Goal: Task Accomplishment & Management: Use online tool/utility

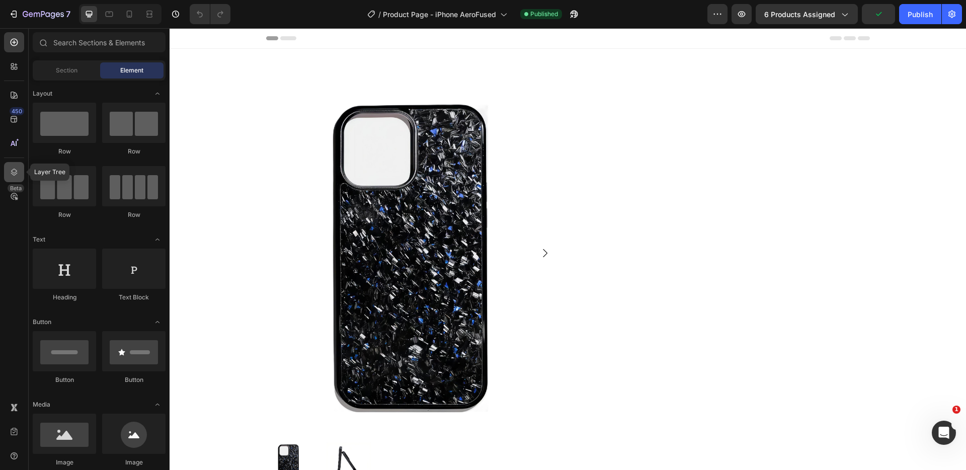
click at [15, 172] on icon at bounding box center [14, 172] width 10 height 10
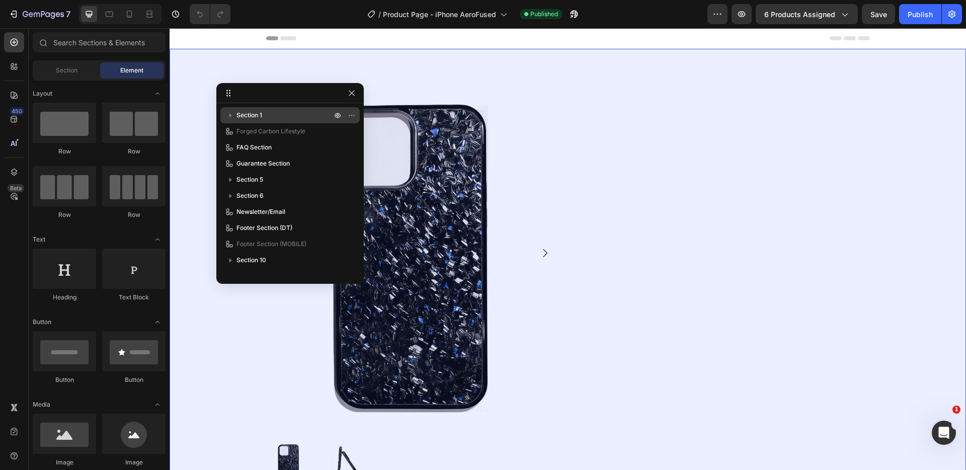
click at [232, 114] on icon "button" at bounding box center [230, 115] width 10 height 10
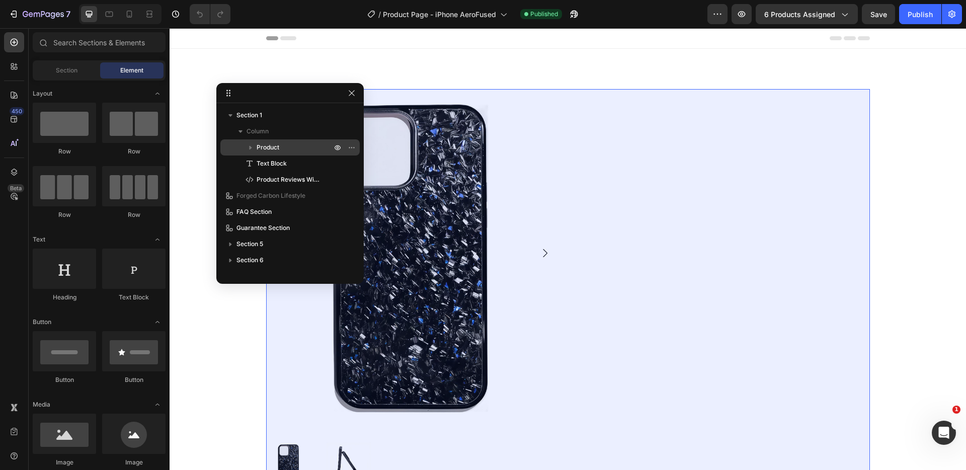
click at [247, 146] on icon "button" at bounding box center [250, 147] width 10 height 10
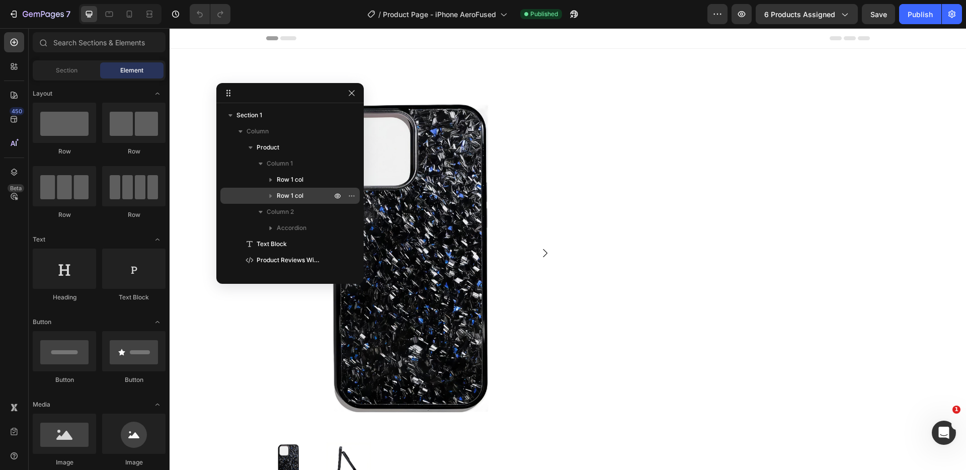
click at [273, 197] on icon "button" at bounding box center [271, 196] width 10 height 10
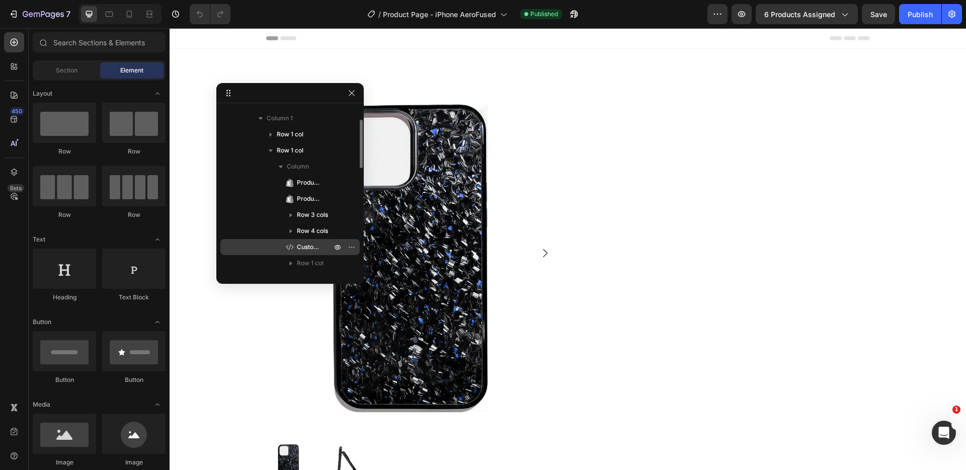
click at [301, 242] on span "Custom Code" at bounding box center [309, 247] width 25 height 10
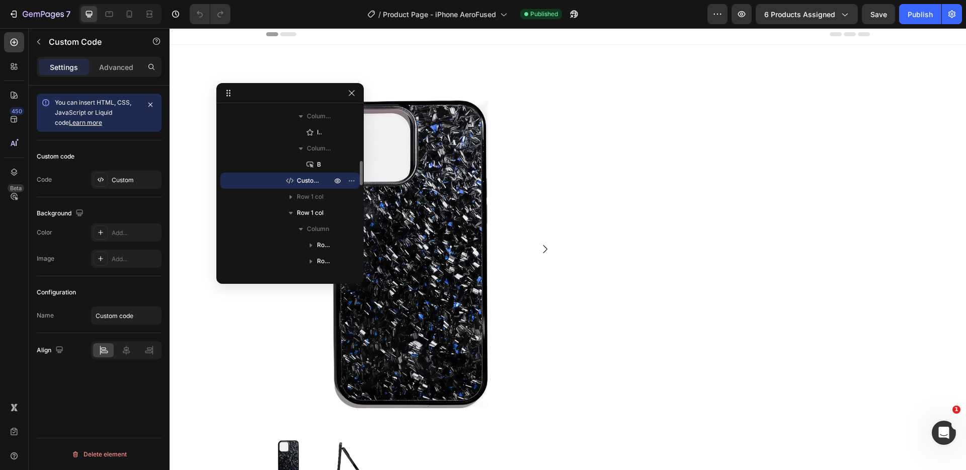
scroll to position [50, 0]
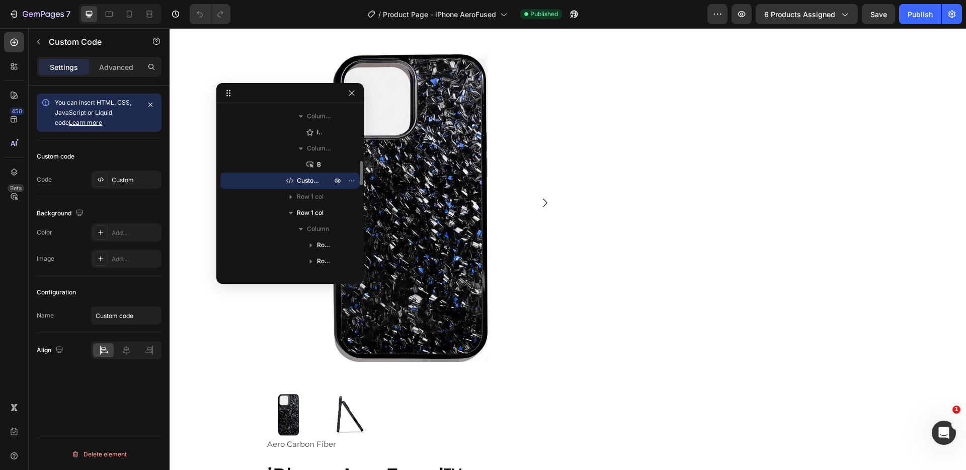
click at [301, 242] on div "Row 2 cols" at bounding box center [289, 245] width 131 height 16
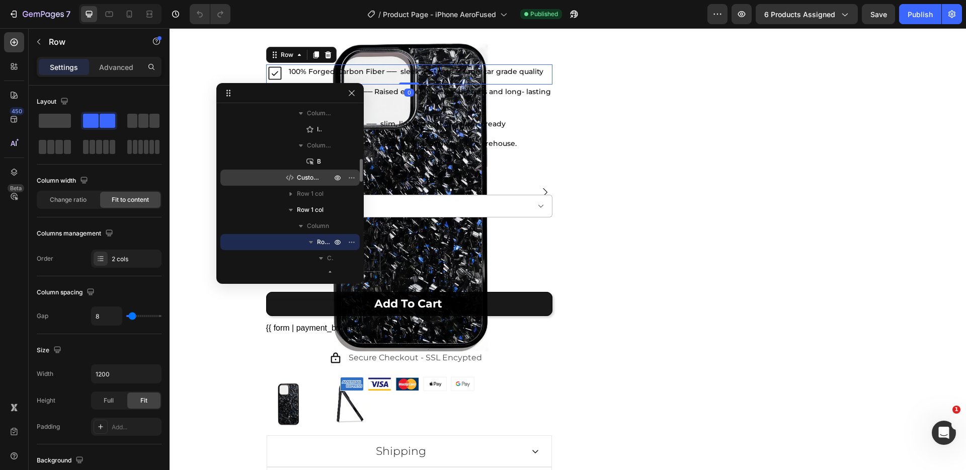
scroll to position [618, 0]
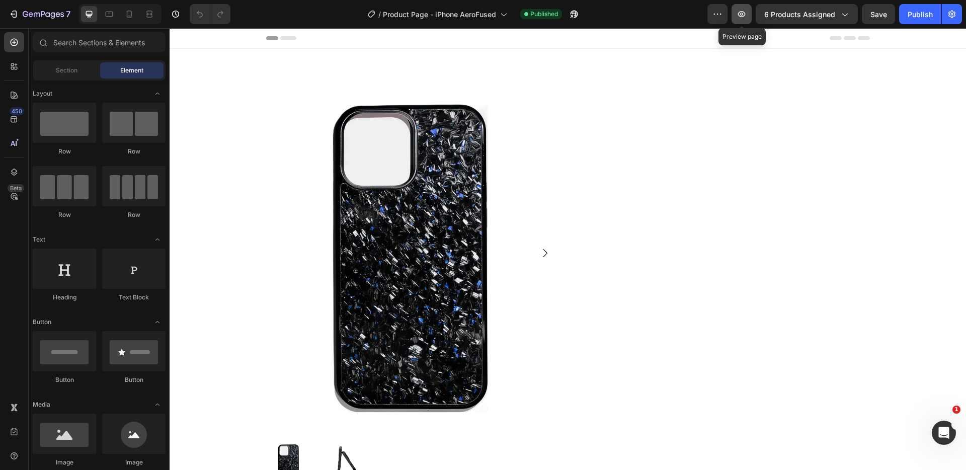
click at [742, 13] on icon "button" at bounding box center [741, 14] width 10 height 10
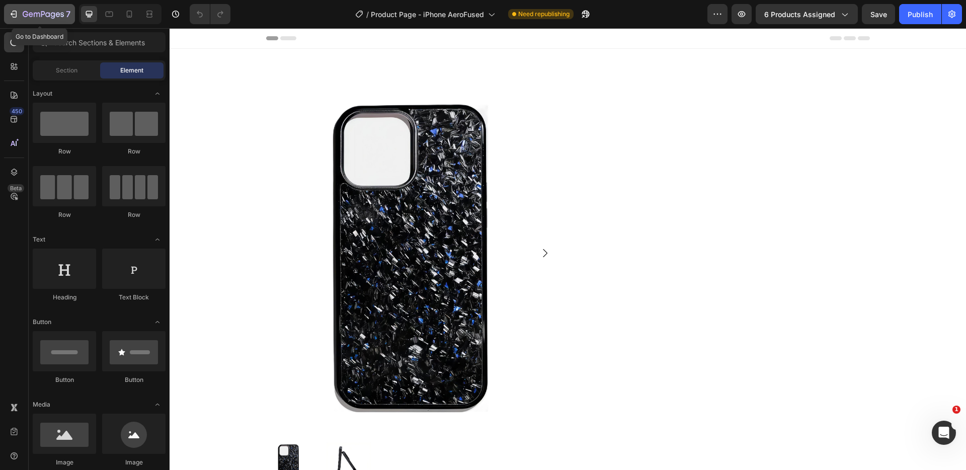
click at [13, 13] on icon "button" at bounding box center [14, 14] width 10 height 10
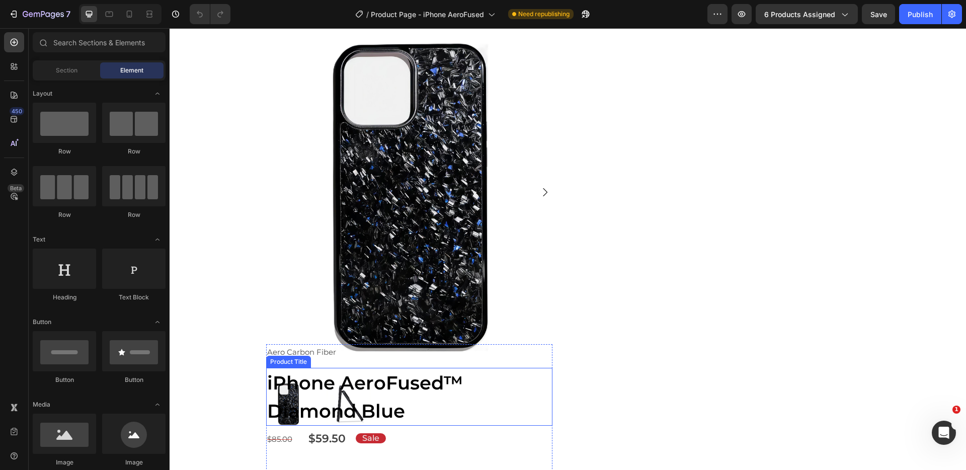
scroll to position [171, 0]
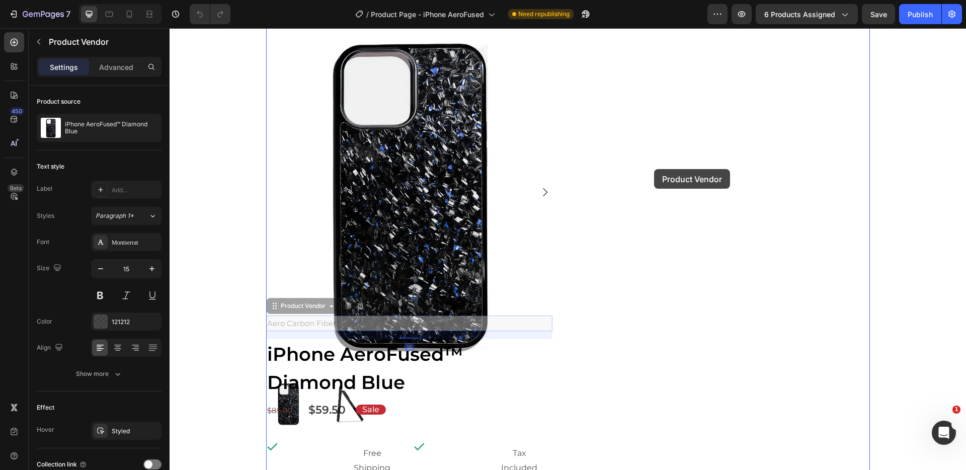
drag, startPoint x: 277, startPoint y: 309, endPoint x: 654, endPoint y: 169, distance: 402.5
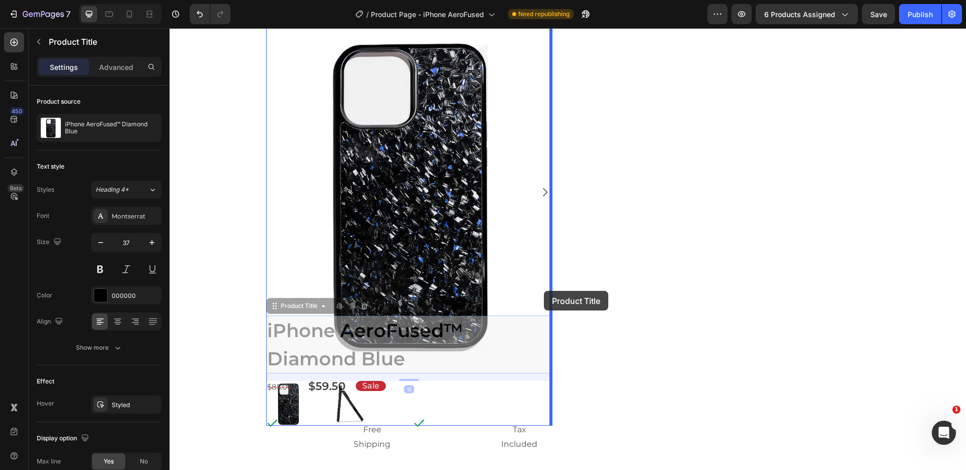
drag, startPoint x: 281, startPoint y: 305, endPoint x: 544, endPoint y: 291, distance: 263.9
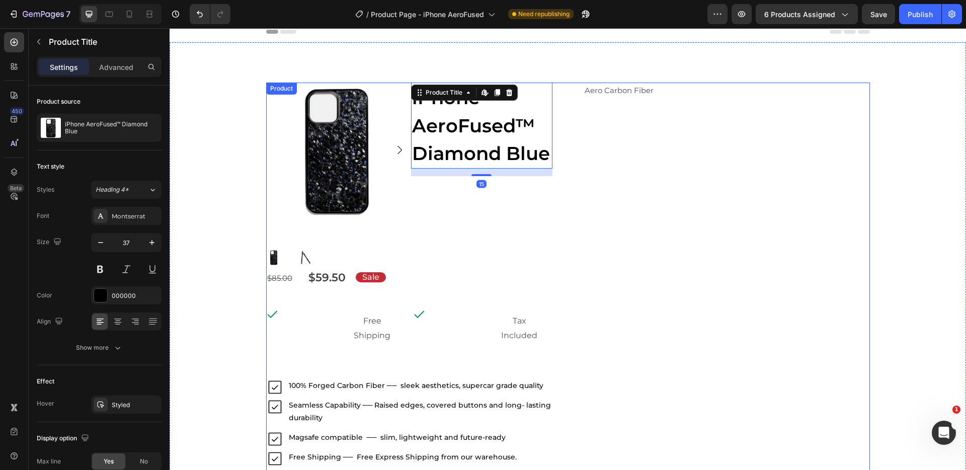
scroll to position [0, 0]
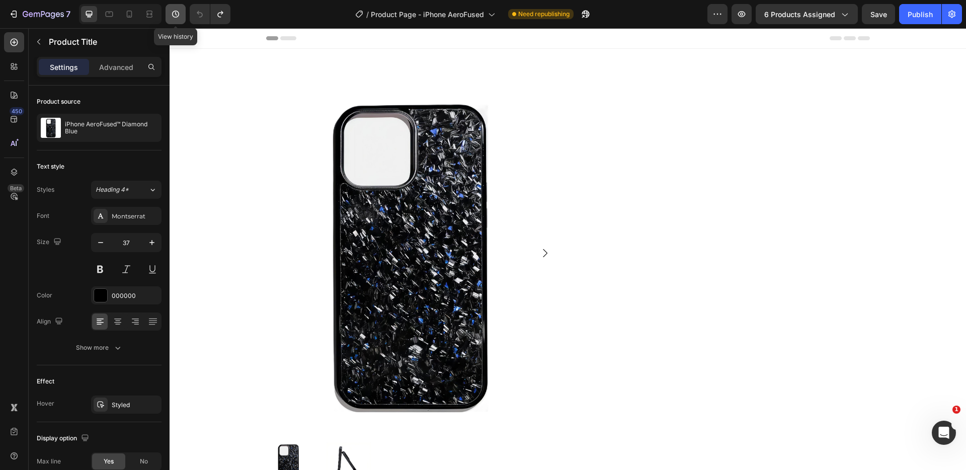
click at [172, 15] on icon "button" at bounding box center [176, 14] width 10 height 10
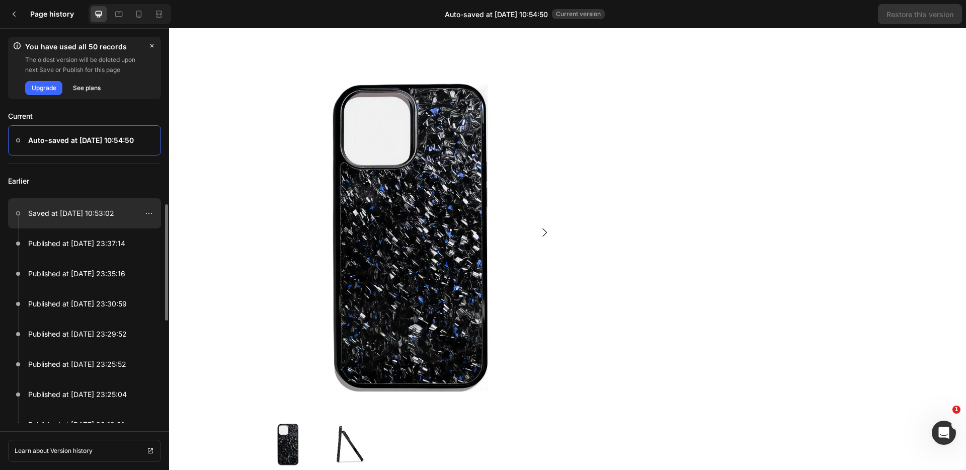
click at [73, 212] on p "Saved at Aug 27, 10:53:02" at bounding box center [71, 213] width 86 height 12
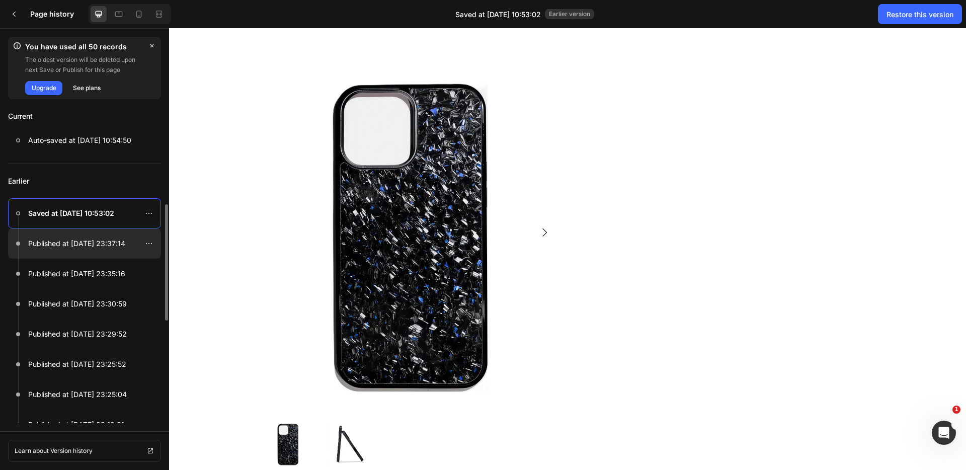
click at [75, 247] on p "Published at Aug 26, 23:37:14" at bounding box center [76, 243] width 97 height 12
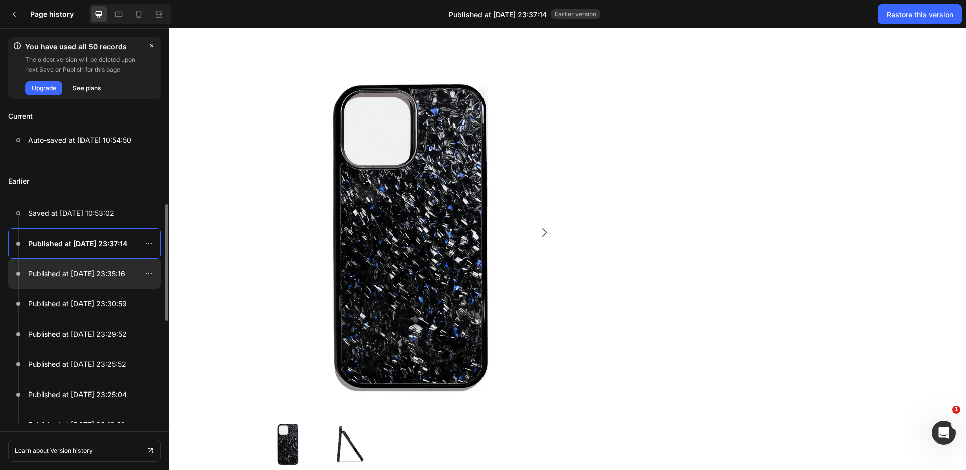
click at [80, 276] on p "Published at Aug 26, 23:35:16" at bounding box center [76, 274] width 97 height 12
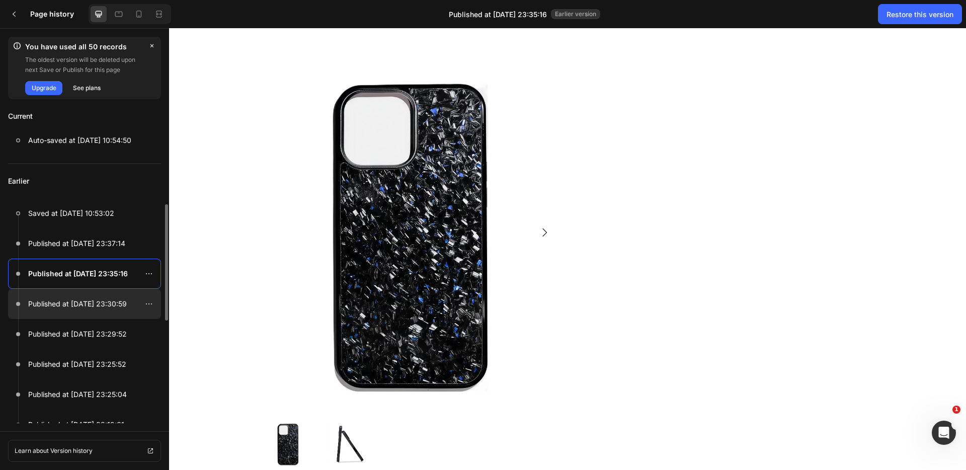
click at [81, 307] on p "Published at Aug 26, 23:30:59" at bounding box center [77, 304] width 99 height 12
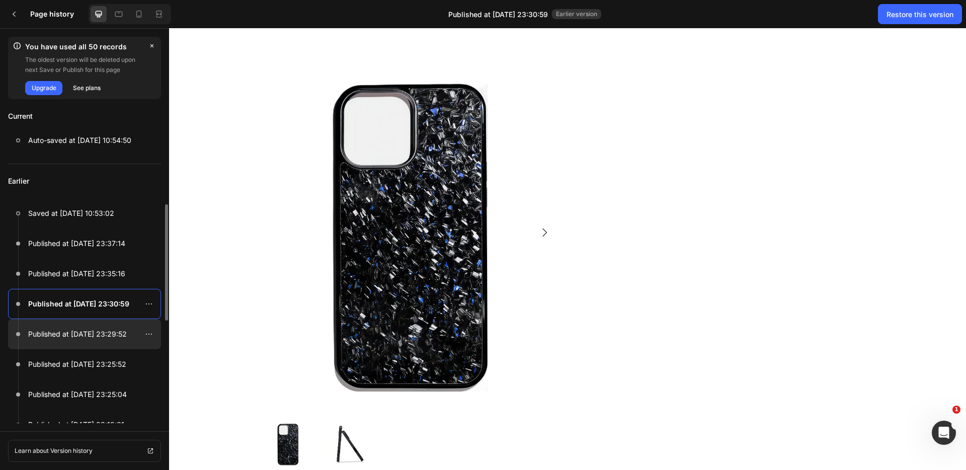
click at [93, 348] on div at bounding box center [84, 334] width 153 height 30
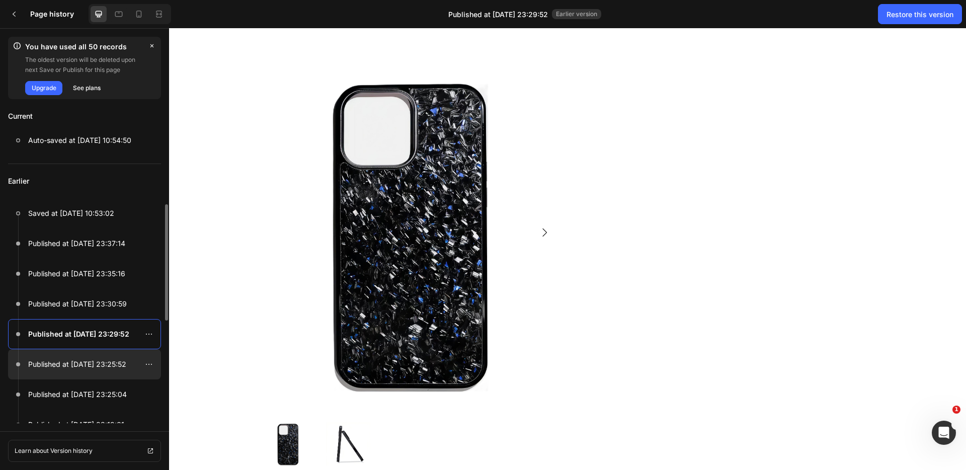
click at [82, 370] on div at bounding box center [84, 364] width 153 height 30
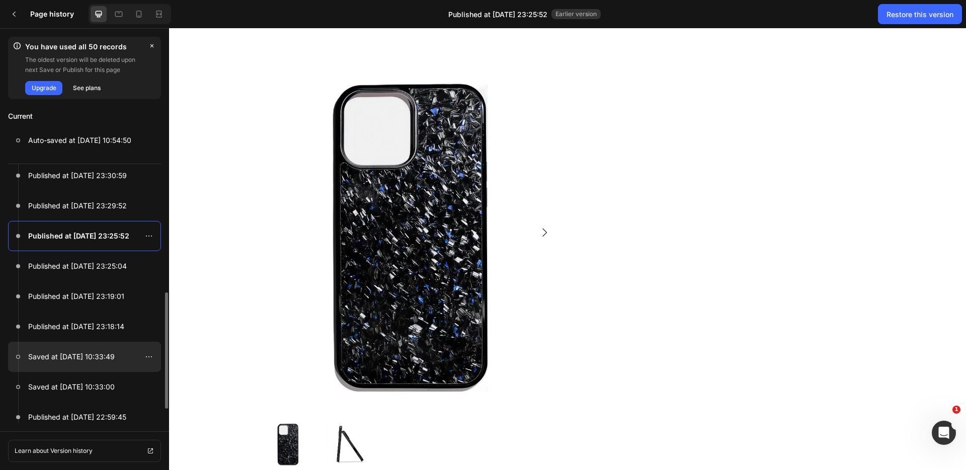
scroll to position [152, 0]
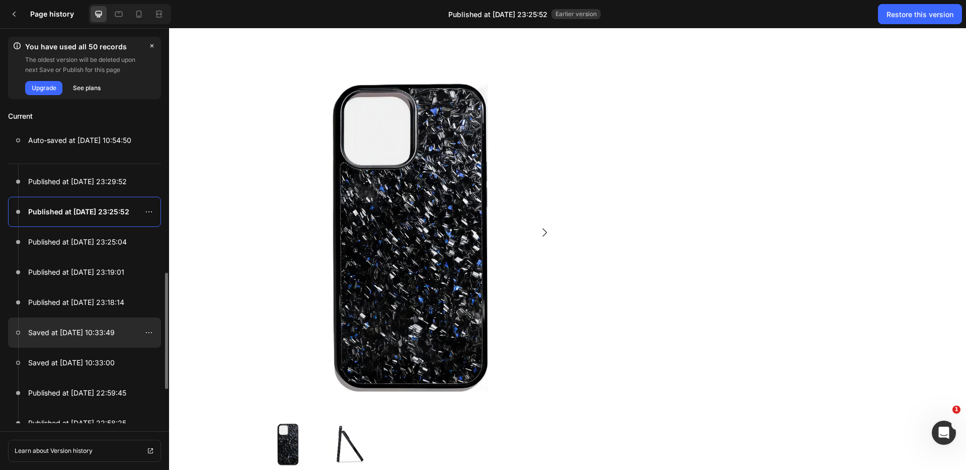
click at [71, 324] on div at bounding box center [84, 332] width 153 height 30
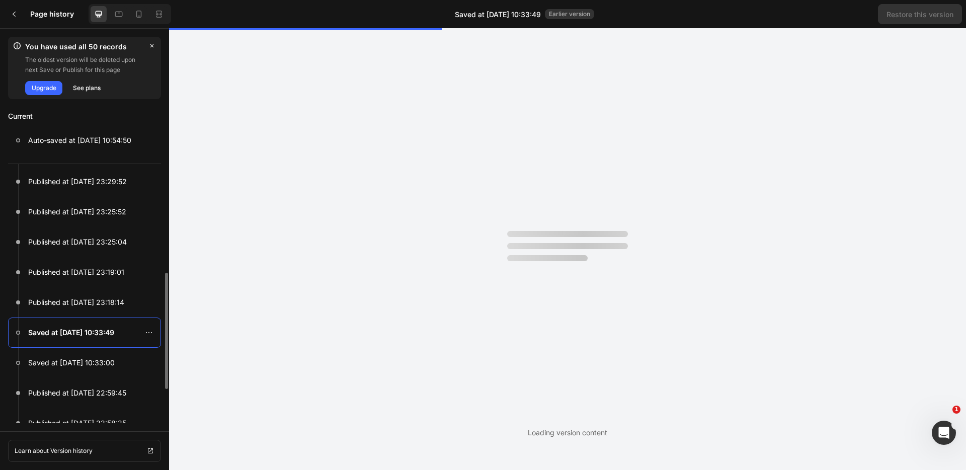
scroll to position [0, 0]
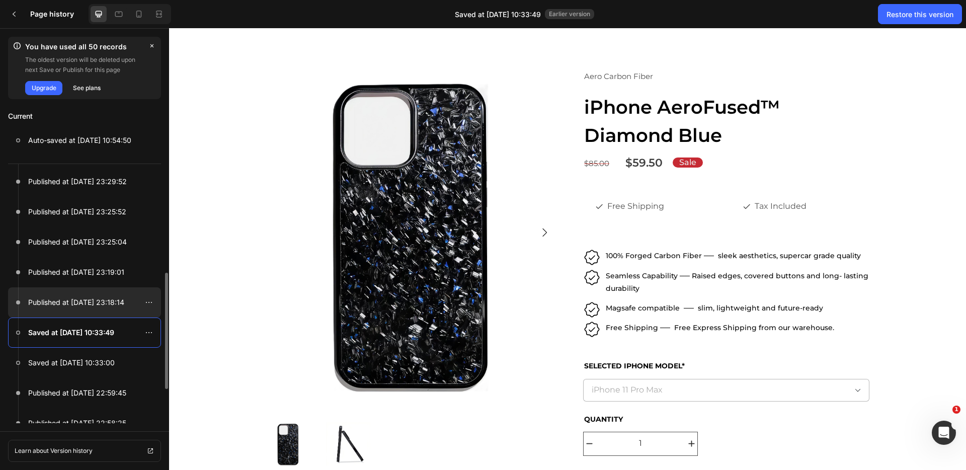
click at [81, 304] on p "Published at Aug 26, 23:18:14" at bounding box center [76, 302] width 96 height 12
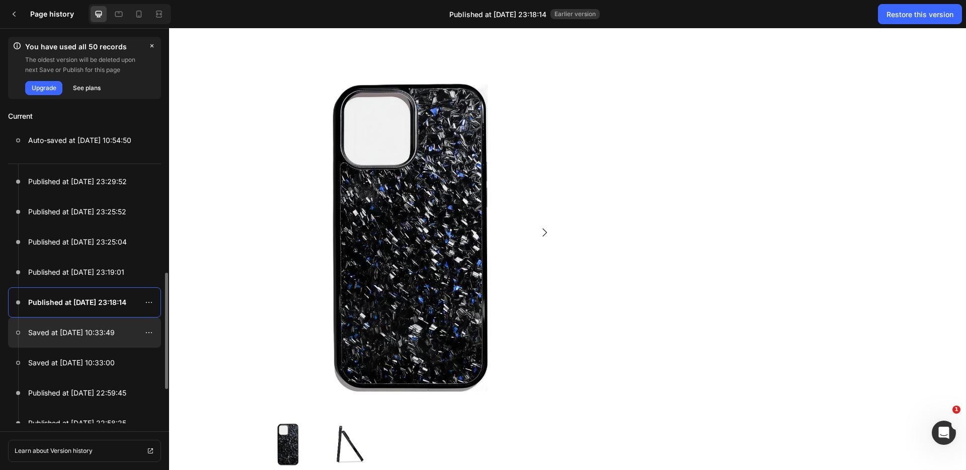
click at [78, 324] on div at bounding box center [84, 332] width 153 height 30
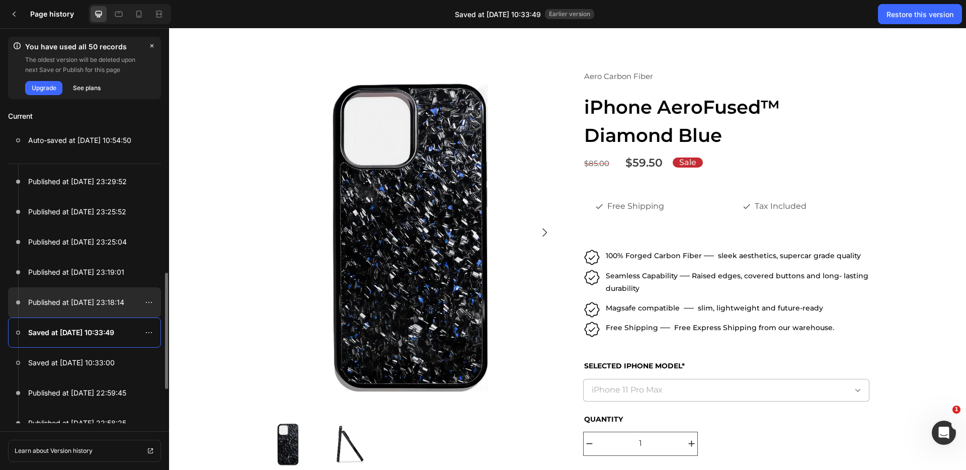
click at [76, 298] on p "Published at Aug 26, 23:18:14" at bounding box center [76, 302] width 96 height 12
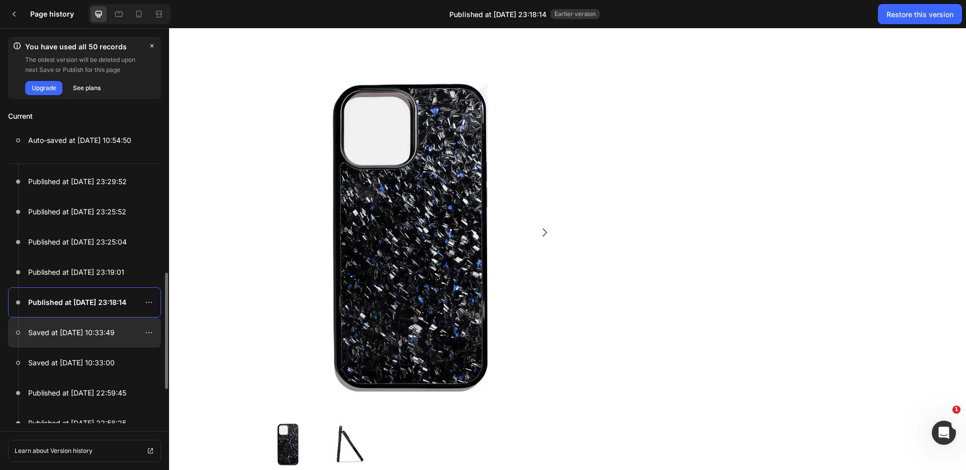
click at [78, 337] on p "Saved at Aug 26, 10:33:49" at bounding box center [71, 332] width 87 height 12
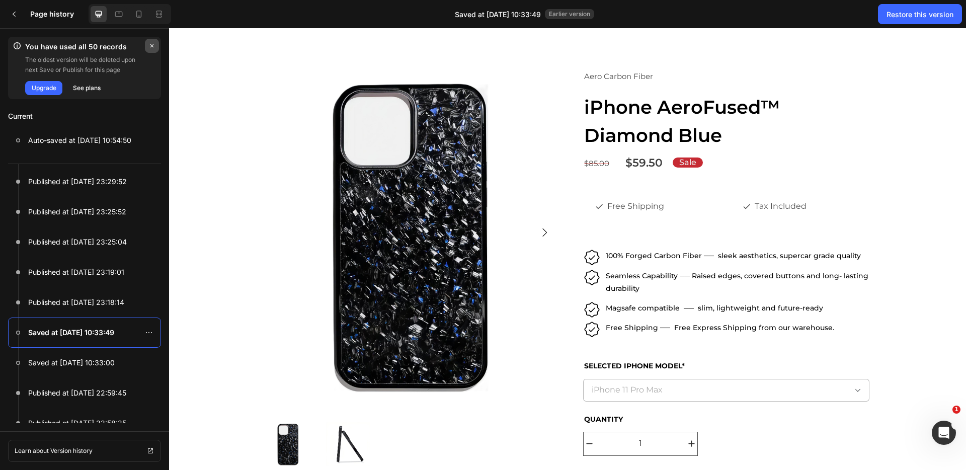
click at [154, 45] on icon "button" at bounding box center [152, 46] width 8 height 8
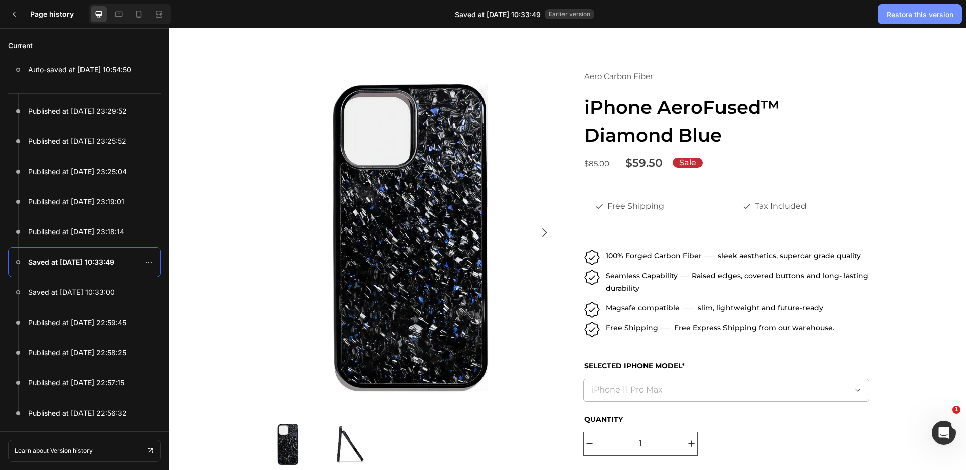
click at [896, 18] on div "Restore this version" at bounding box center [919, 14] width 67 height 11
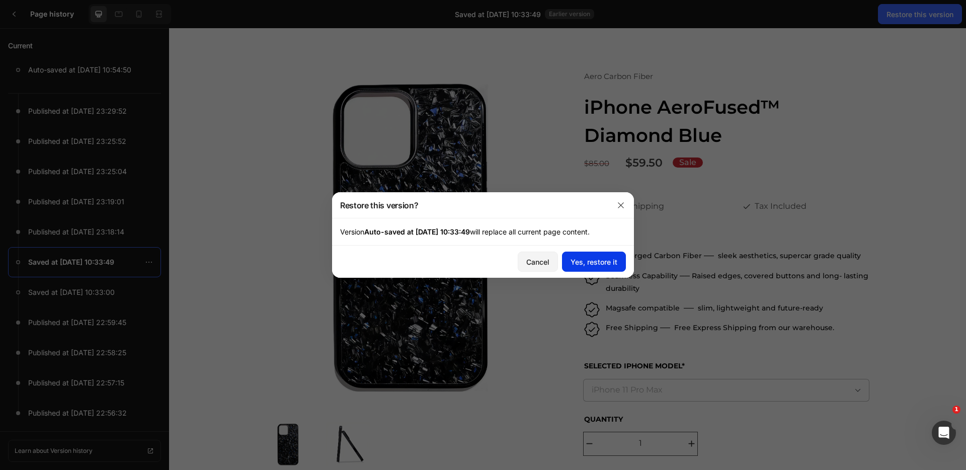
click at [592, 259] on div "Yes, restore it" at bounding box center [593, 262] width 47 height 11
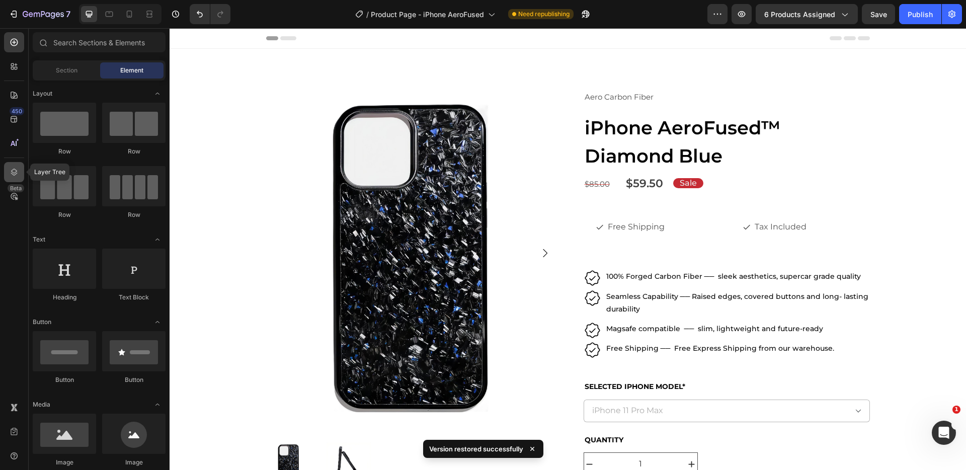
click at [17, 167] on icon at bounding box center [14, 172] width 10 height 10
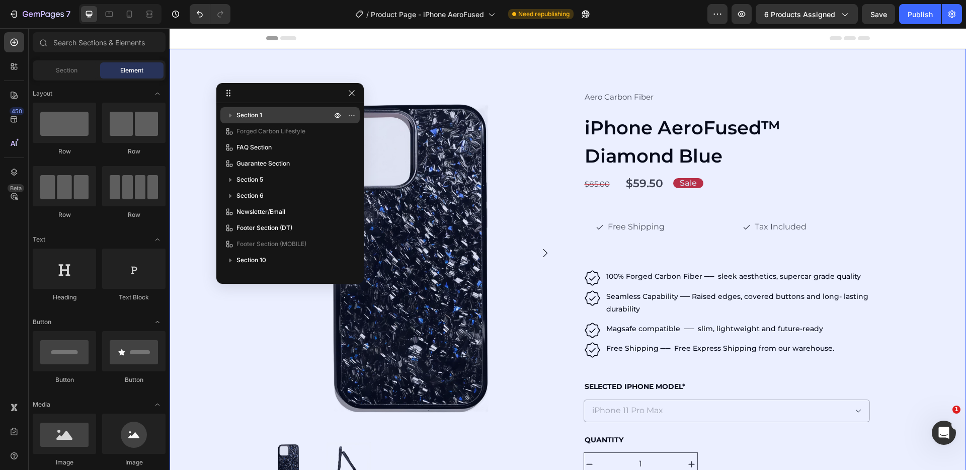
click at [232, 113] on icon "button" at bounding box center [230, 115] width 10 height 10
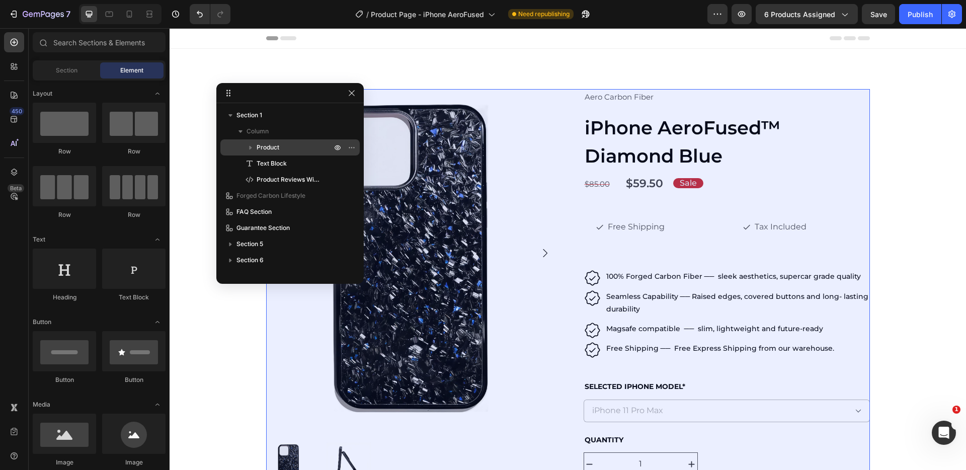
click at [253, 149] on icon "button" at bounding box center [250, 147] width 10 height 10
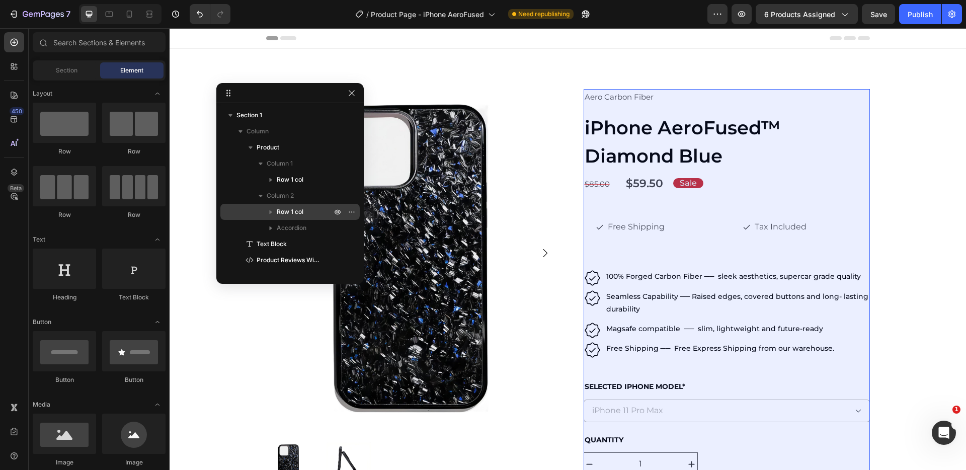
click at [274, 211] on icon "button" at bounding box center [271, 212] width 10 height 10
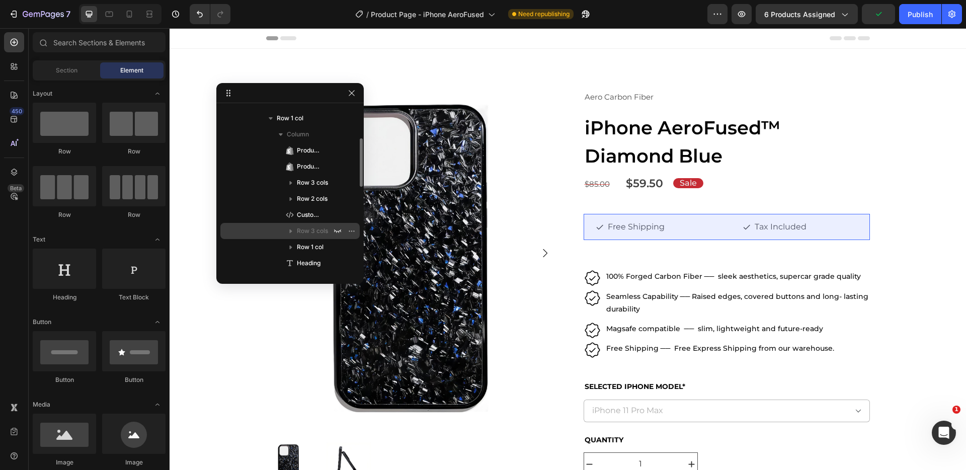
scroll to position [97, 0]
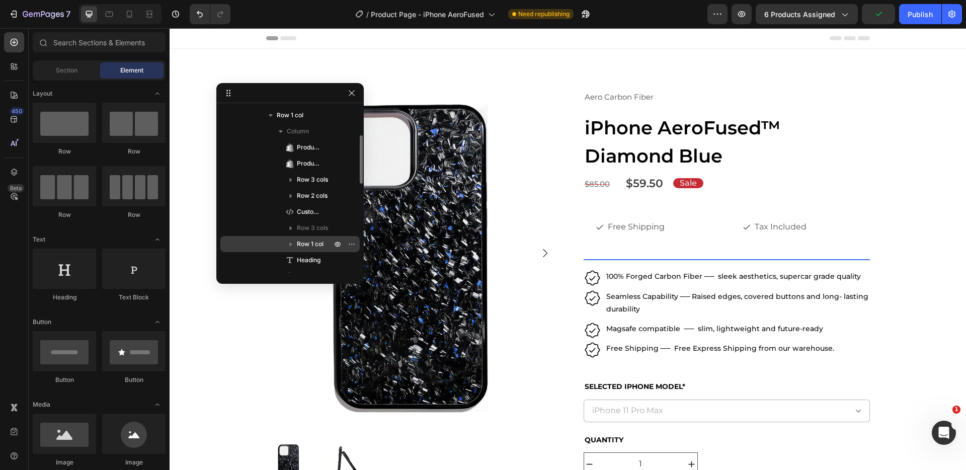
click at [293, 214] on icon at bounding box center [290, 212] width 10 height 10
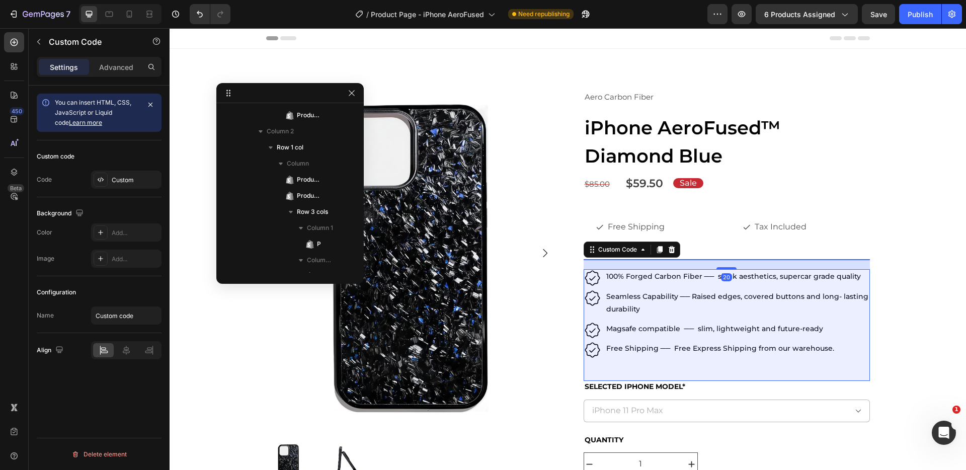
scroll to position [319, 0]
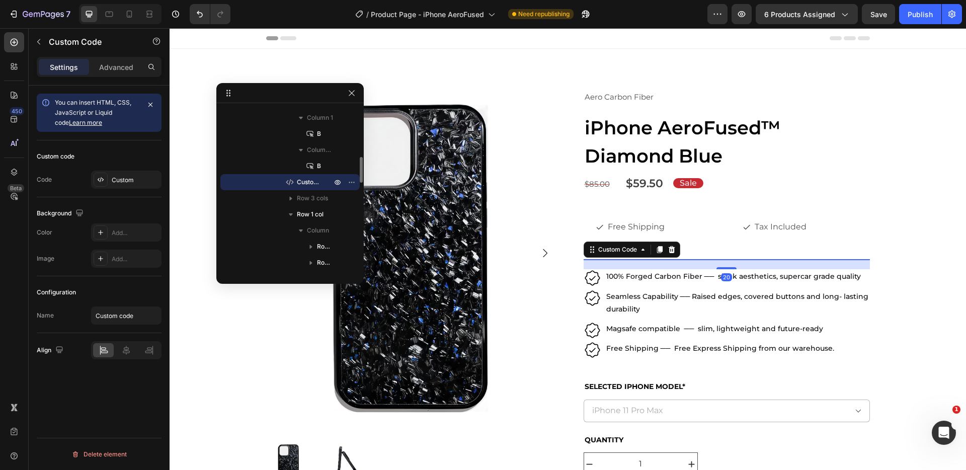
click at [307, 178] on span "Custom Code" at bounding box center [309, 182] width 25 height 10
click at [340, 181] on icon "button" at bounding box center [337, 182] width 8 height 8
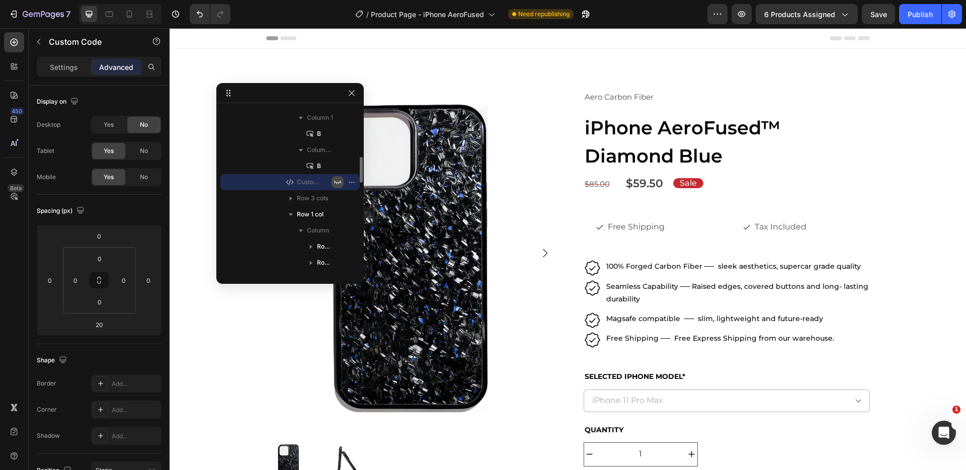
click at [339, 180] on icon "button" at bounding box center [337, 182] width 8 height 8
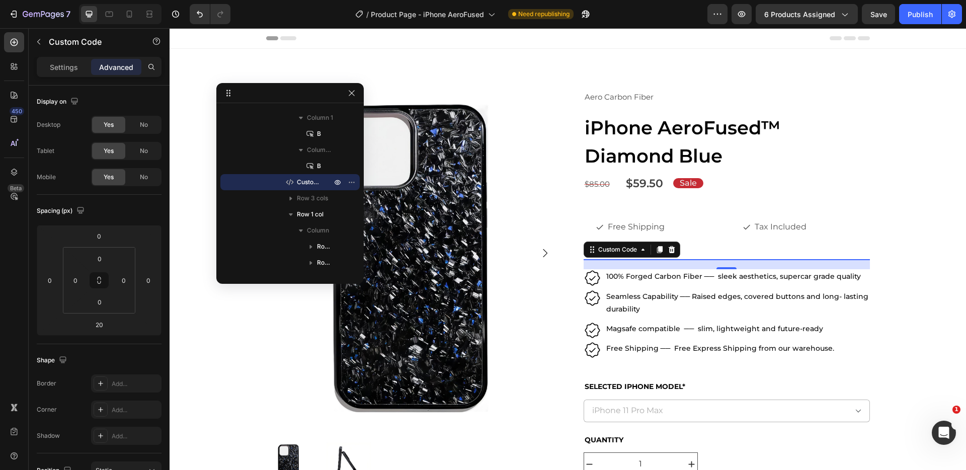
click at [747, 261] on div "20" at bounding box center [726, 264] width 286 height 10
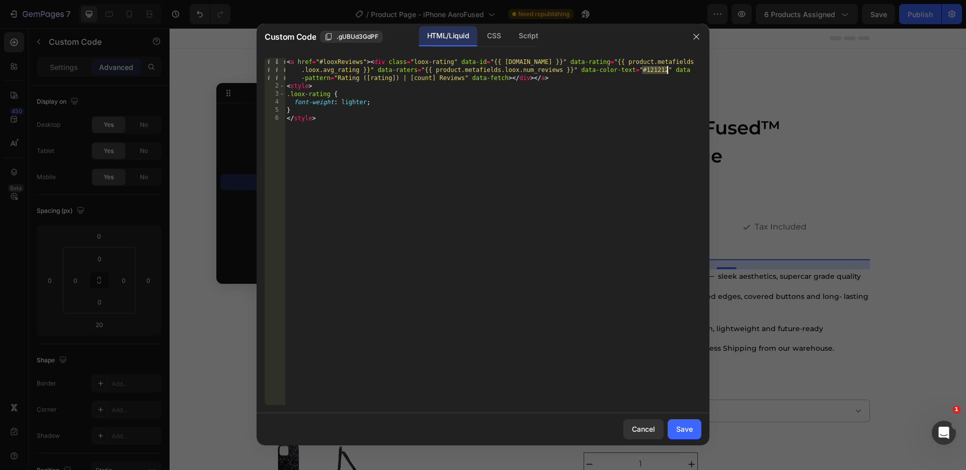
drag, startPoint x: 642, startPoint y: 68, endPoint x: 666, endPoint y: 66, distance: 23.7
click at [666, 66] on div "< a href = "#looxReviews" > < div class = "loox-rating" data-id = "{{ product.i…" at bounding box center [493, 247] width 416 height 379
paste textarea "4D4D4D"
drag, startPoint x: 663, startPoint y: 135, endPoint x: 657, endPoint y: 132, distance: 6.7
click at [663, 135] on div "< a href = "#looxReviews" > < div class = "loox-rating" data-id = "{{ product.i…" at bounding box center [493, 247] width 416 height 379
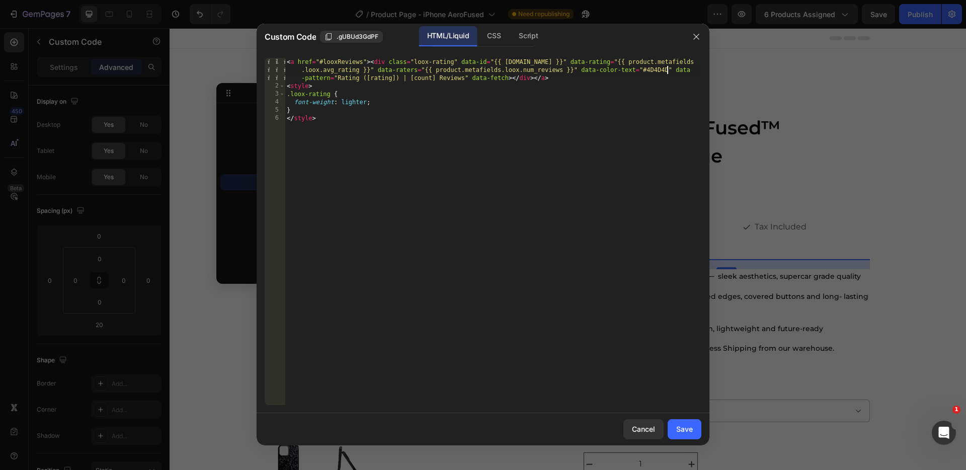
type textarea "</style>"
click at [685, 428] on div "Save" at bounding box center [684, 429] width 17 height 11
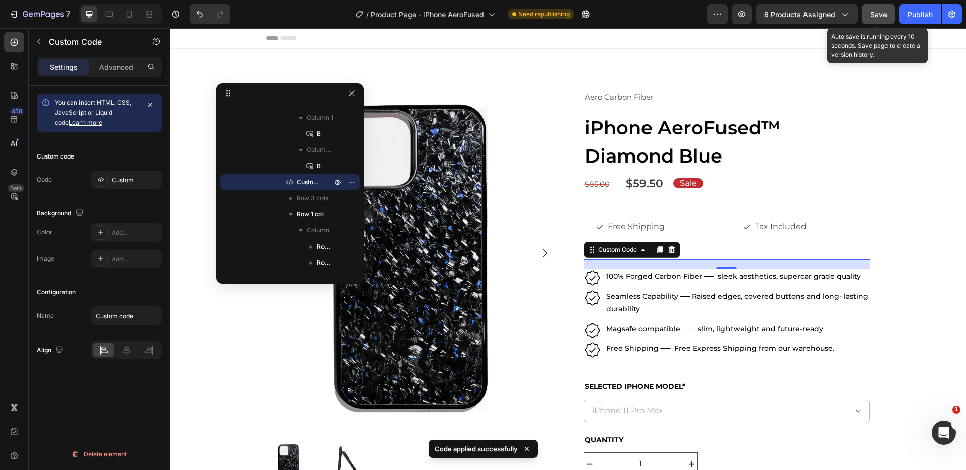
click at [874, 8] on button "Save" at bounding box center [878, 14] width 33 height 20
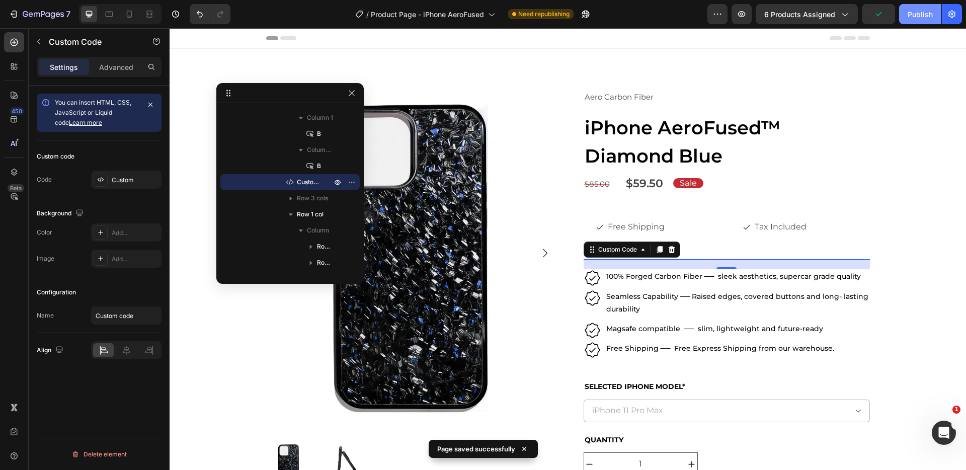
click at [930, 15] on div "Publish" at bounding box center [919, 14] width 25 height 11
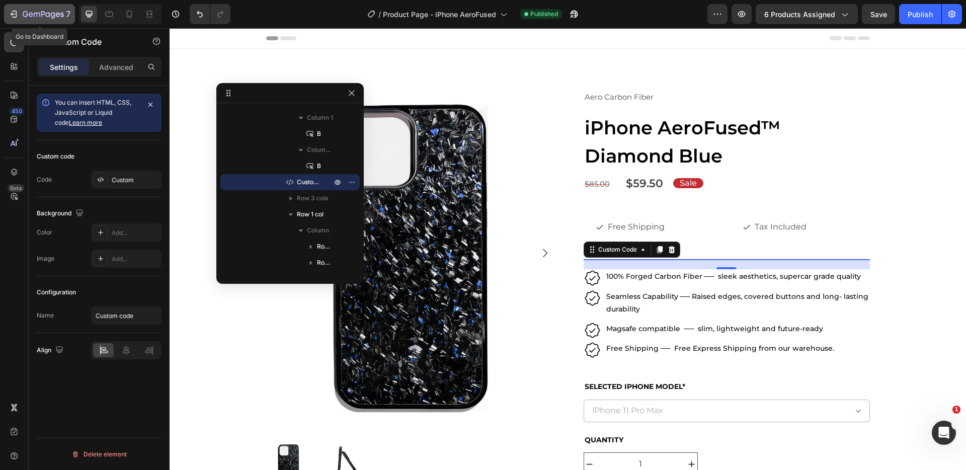
click at [16, 12] on icon "button" at bounding box center [15, 14] width 5 height 7
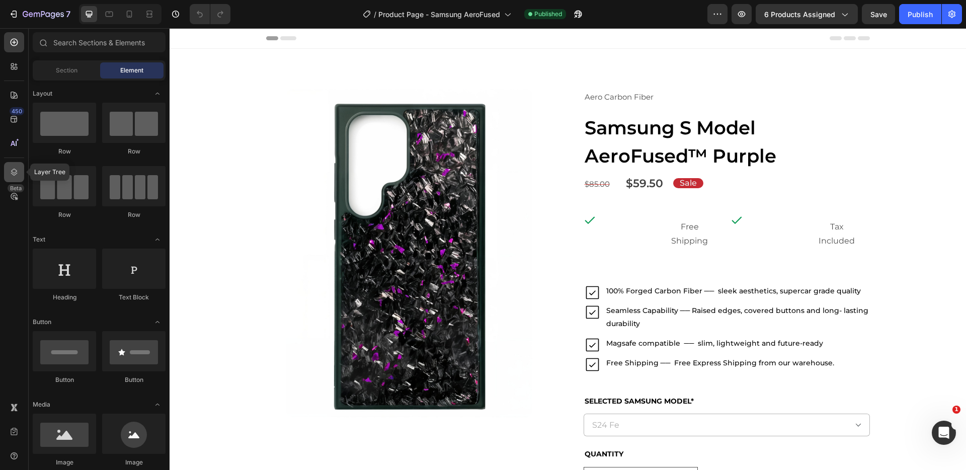
click at [16, 172] on icon at bounding box center [14, 172] width 7 height 7
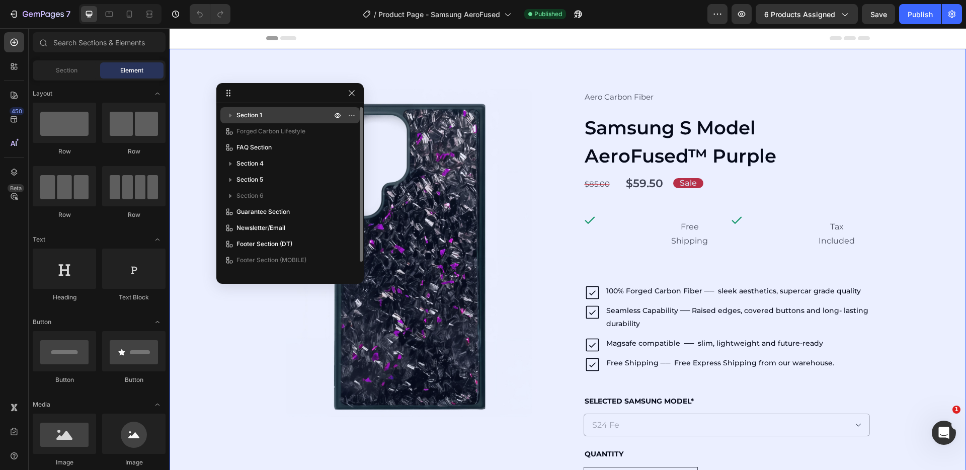
click at [226, 114] on icon "button" at bounding box center [230, 115] width 10 height 10
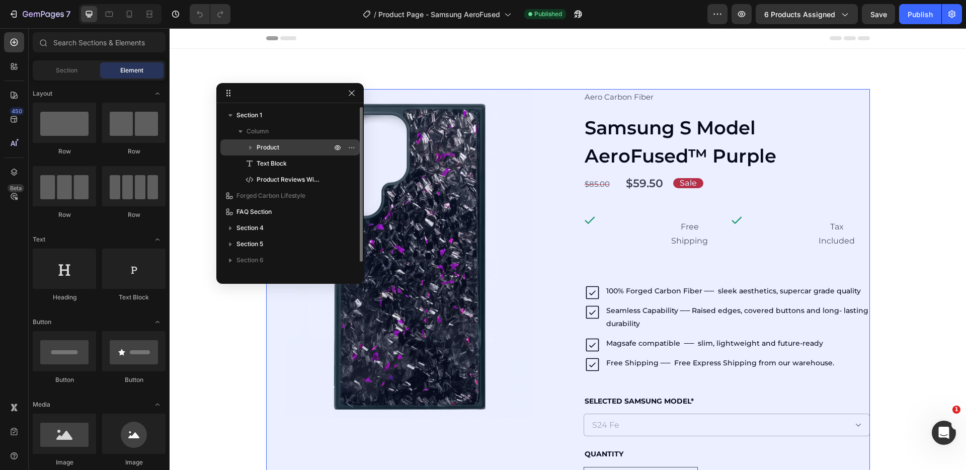
click at [250, 145] on icon "button" at bounding box center [250, 147] width 10 height 10
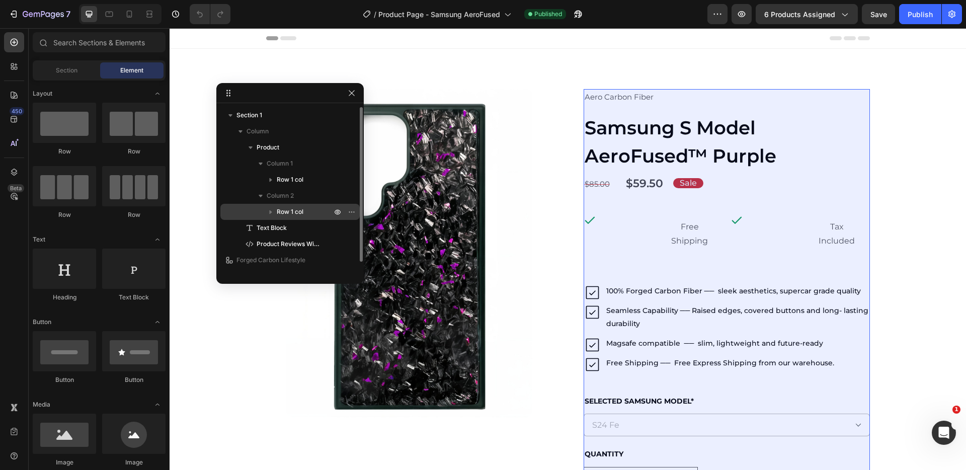
click at [271, 209] on icon "button" at bounding box center [271, 212] width 10 height 10
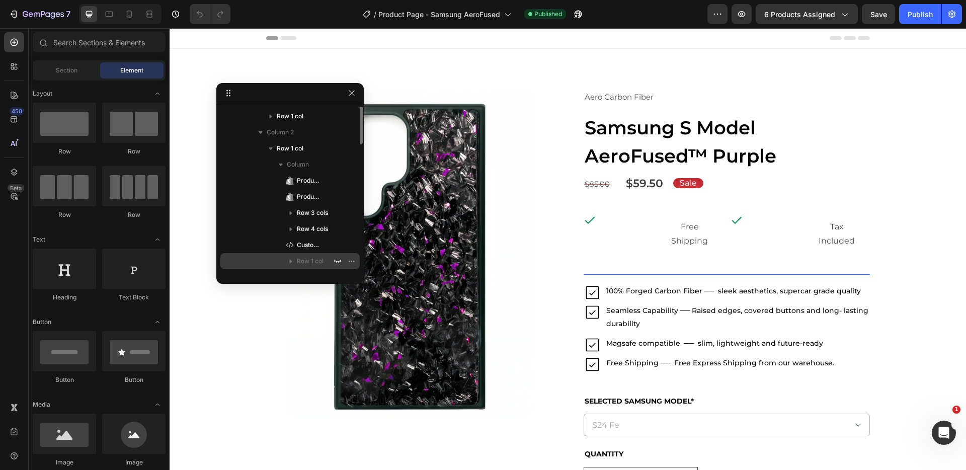
scroll to position [78, 0]
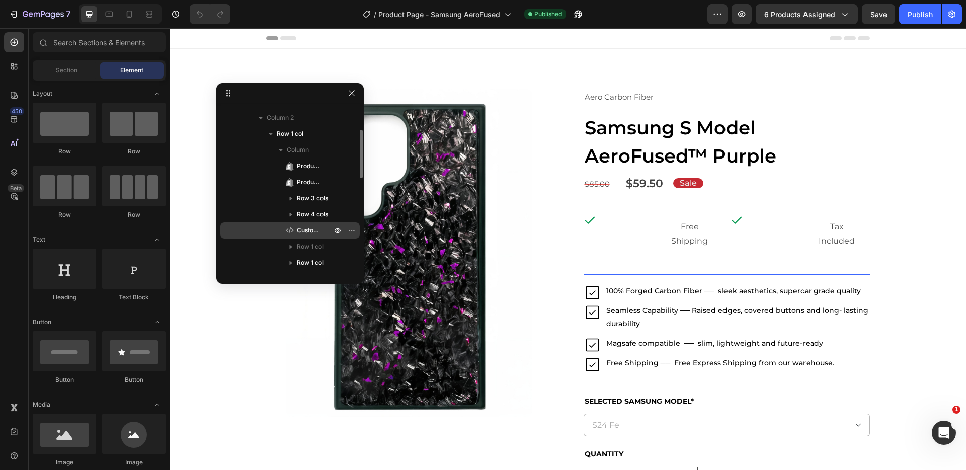
click at [302, 232] on span "Custom Code" at bounding box center [309, 230] width 25 height 10
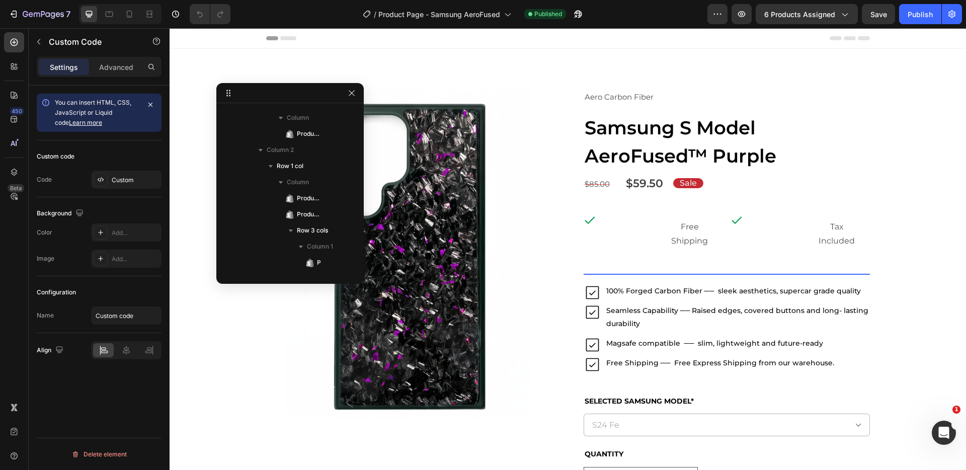
scroll to position [384, 0]
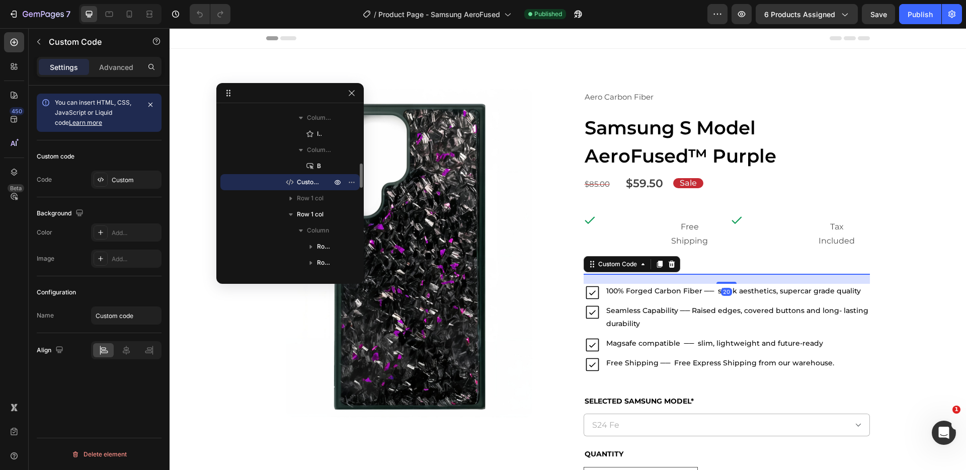
click at [699, 277] on div "20" at bounding box center [726, 279] width 286 height 10
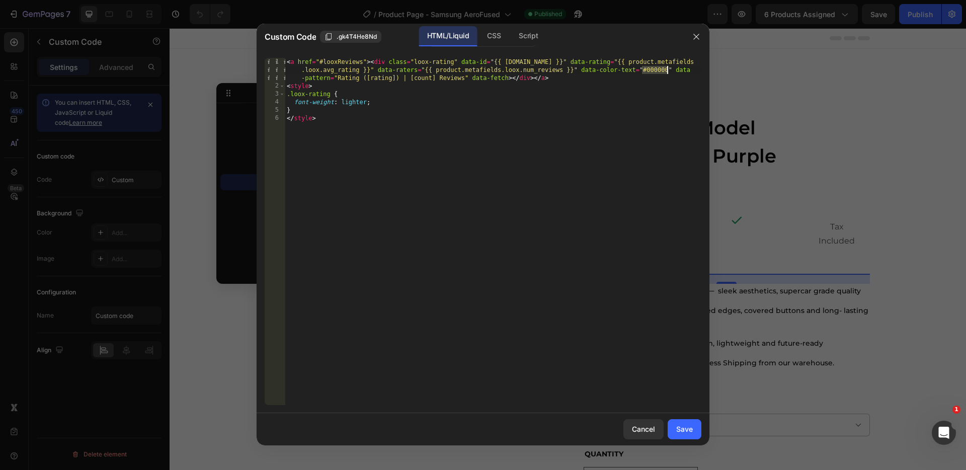
drag, startPoint x: 642, startPoint y: 67, endPoint x: 667, endPoint y: 66, distance: 25.2
click at [667, 66] on div "< a href = "#looxReviews" > < div class = "loox-rating" data-id = "{{ [DOMAIN_N…" at bounding box center [493, 247] width 416 height 379
paste textarea "4D4D4D"
type textarea "<a href="#looxReviews"><div class="loox-rating" data-id="{{ [DOMAIN_NAME] }}" d…"
click at [678, 428] on div "Save" at bounding box center [684, 429] width 17 height 11
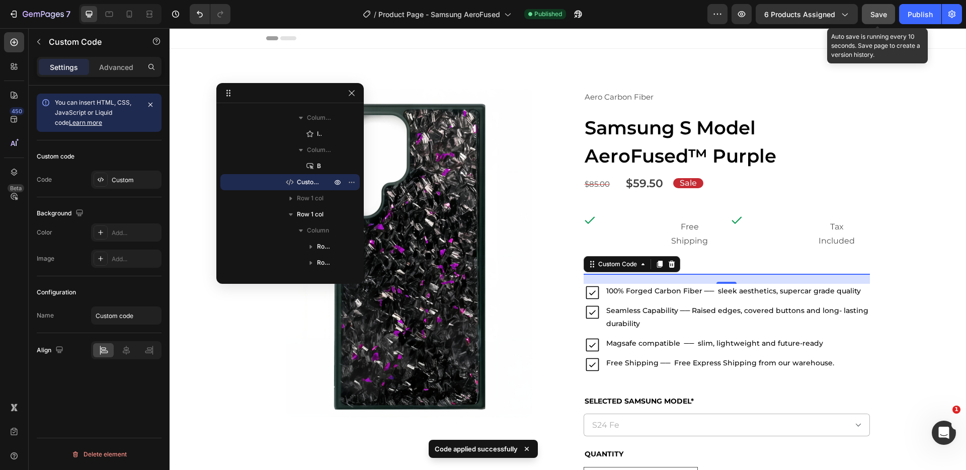
click at [874, 11] on span "Save" at bounding box center [878, 14] width 17 height 9
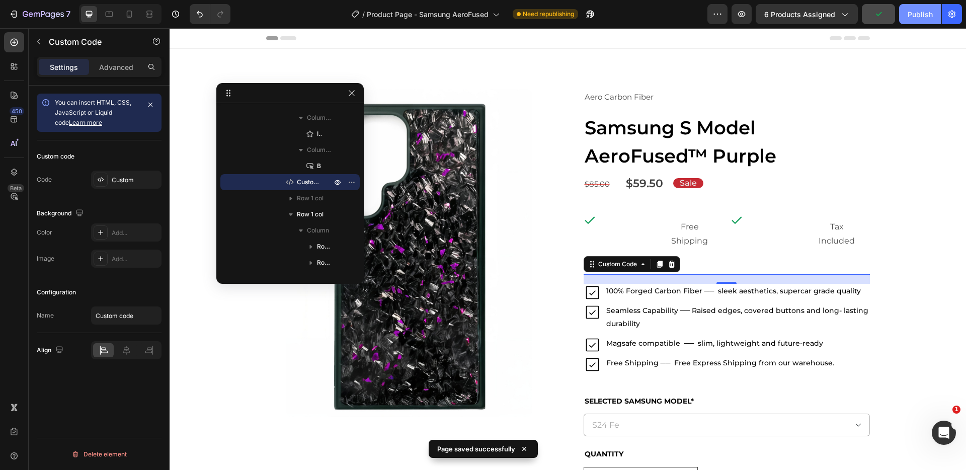
click at [911, 11] on div "Publish" at bounding box center [919, 14] width 25 height 11
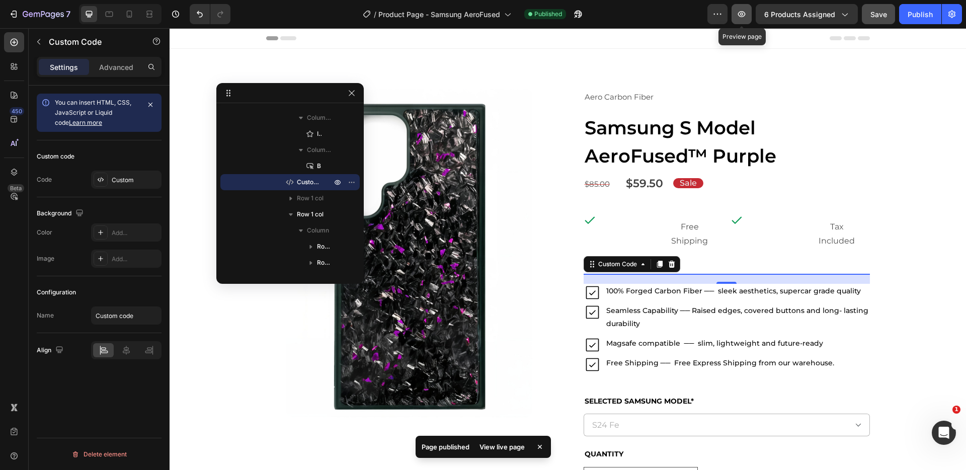
click at [745, 16] on icon "button" at bounding box center [741, 14] width 10 height 10
click at [582, 12] on icon "button" at bounding box center [578, 14] width 10 height 10
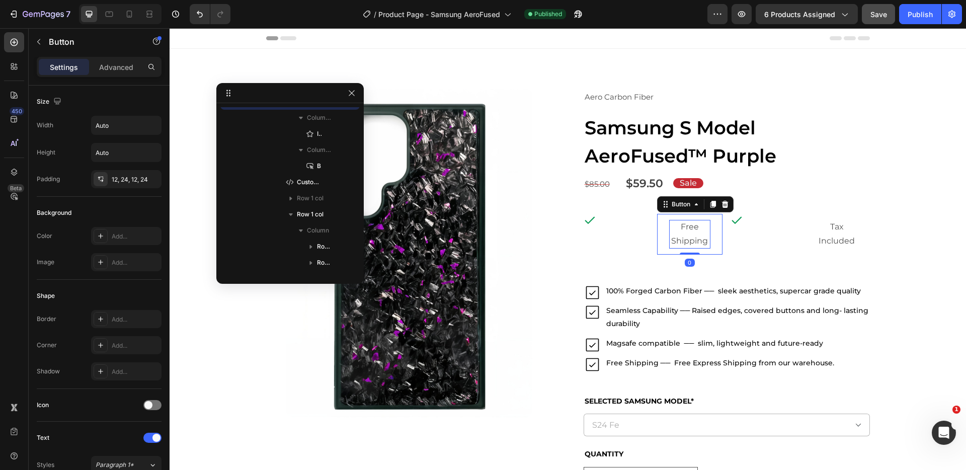
scroll to position [303, 0]
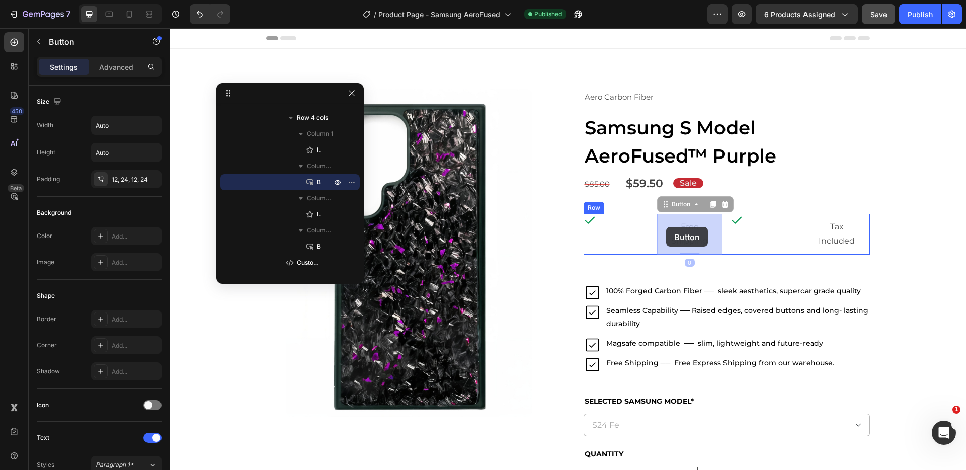
drag, startPoint x: 686, startPoint y: 227, endPoint x: 665, endPoint y: 227, distance: 20.6
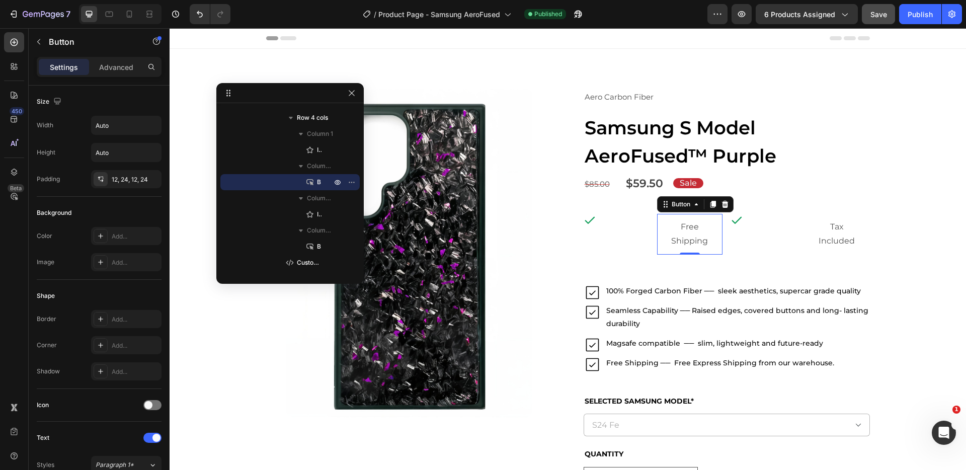
click at [664, 230] on button "Free Shipping" at bounding box center [689, 234] width 65 height 41
click at [195, 14] on icon "Undo/Redo" at bounding box center [200, 14] width 10 height 10
click at [9, 13] on icon "button" at bounding box center [14, 14] width 10 height 10
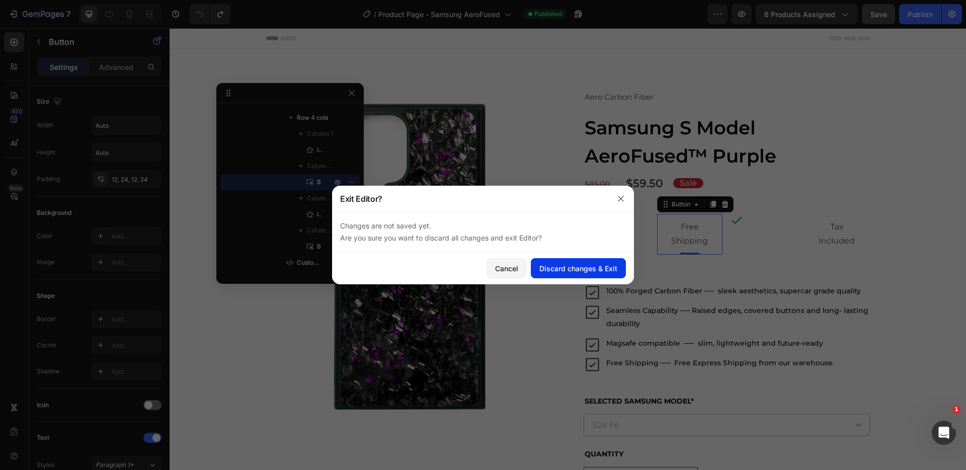
click at [582, 265] on div "Discard changes & Exit" at bounding box center [578, 268] width 78 height 11
